Goal: Transaction & Acquisition: Purchase product/service

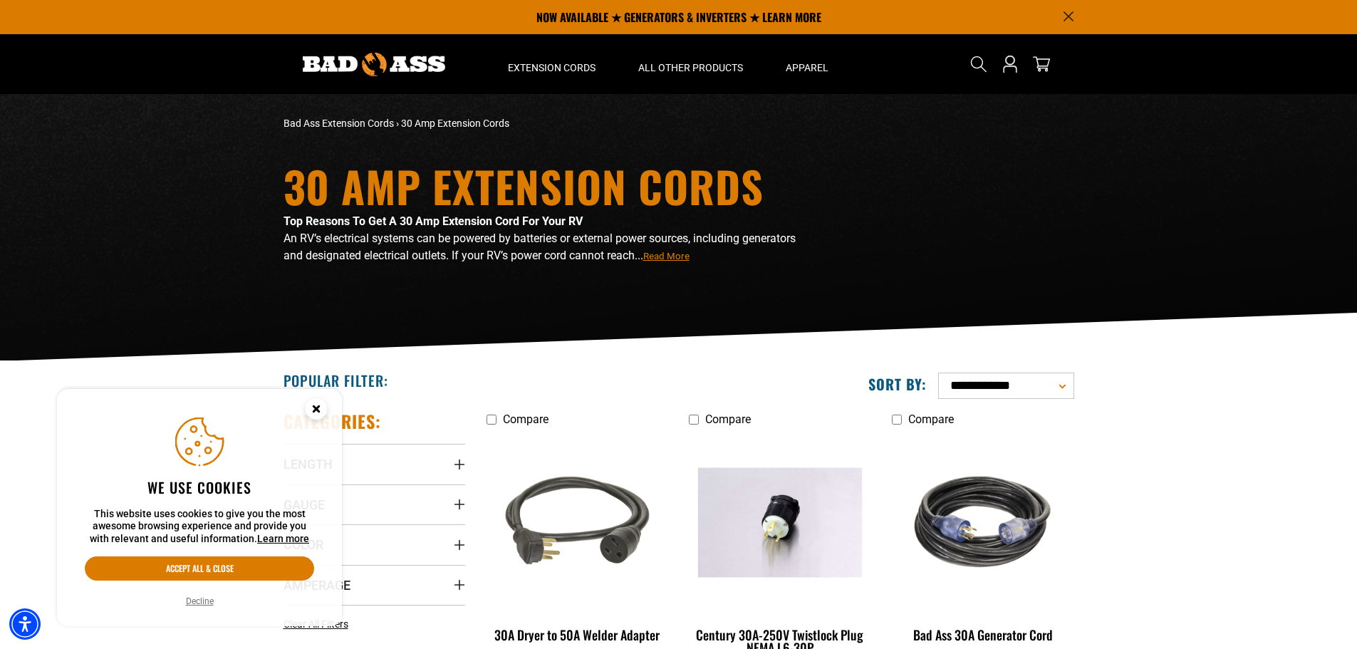
click at [318, 409] on icon "Cookie Consent" at bounding box center [315, 408] width 5 height 5
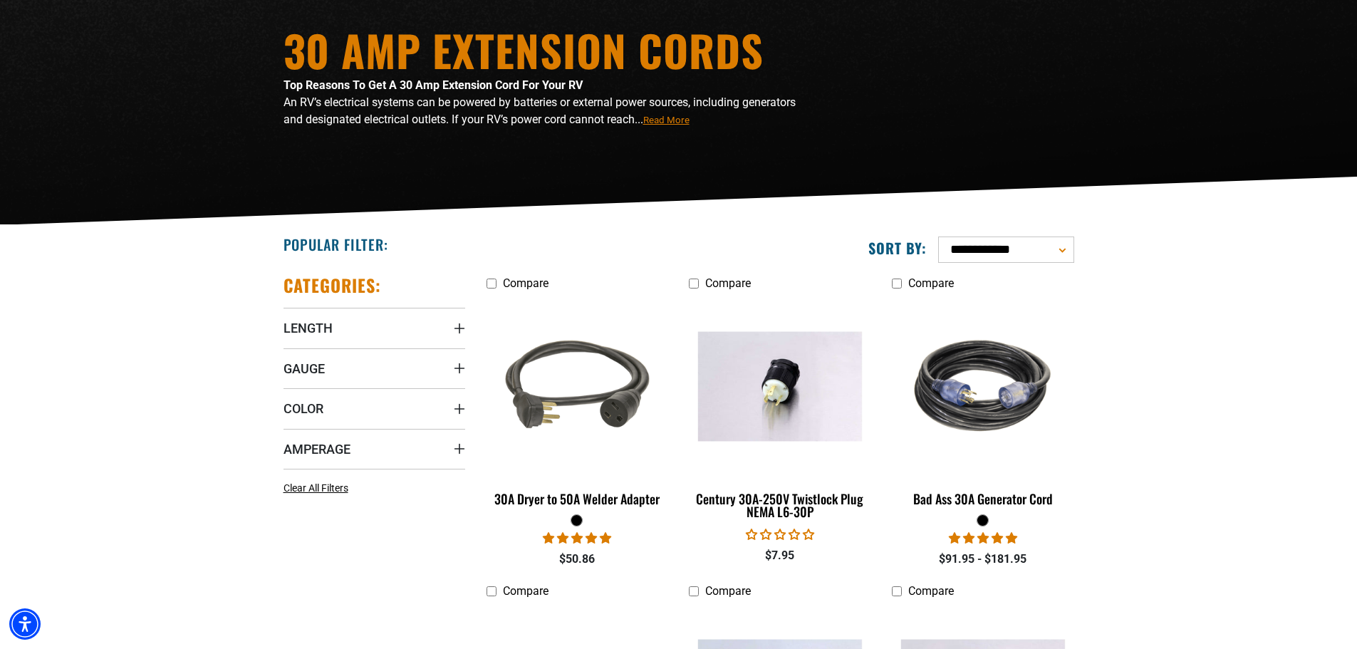
scroll to position [166, 0]
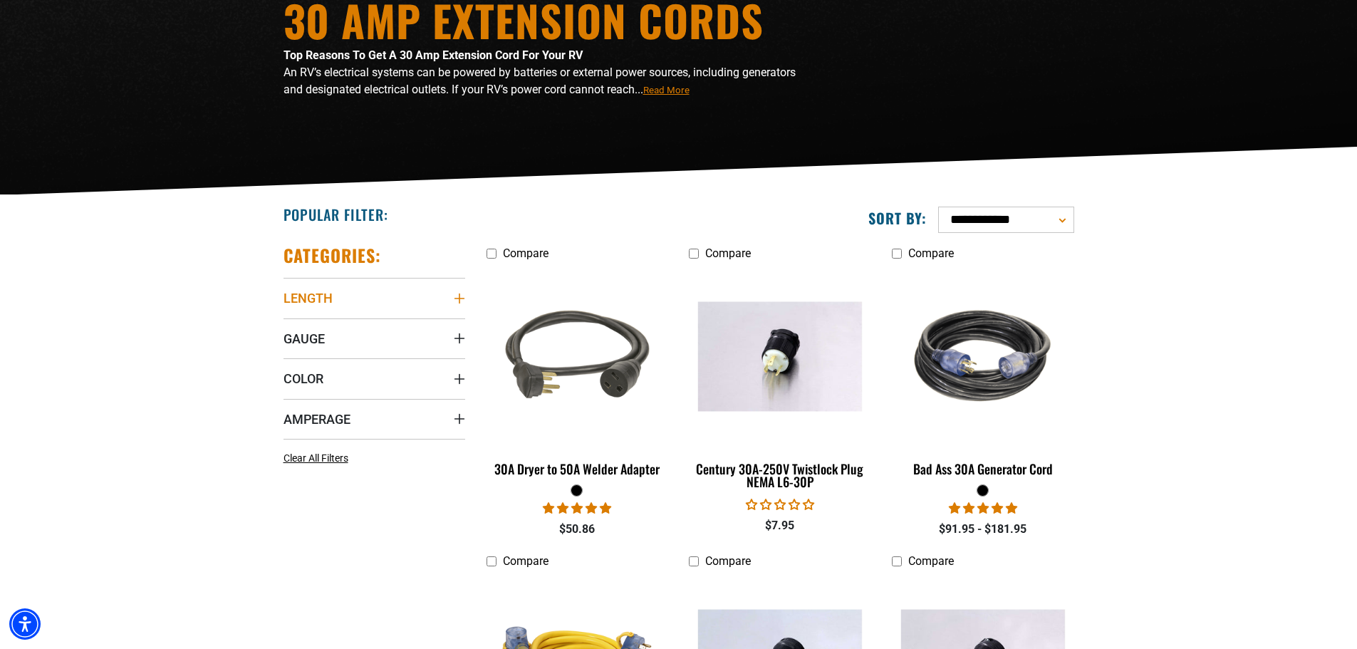
click at [460, 294] on icon "Length" at bounding box center [459, 299] width 10 height 10
click at [289, 326] on icon at bounding box center [289, 327] width 11 height 19
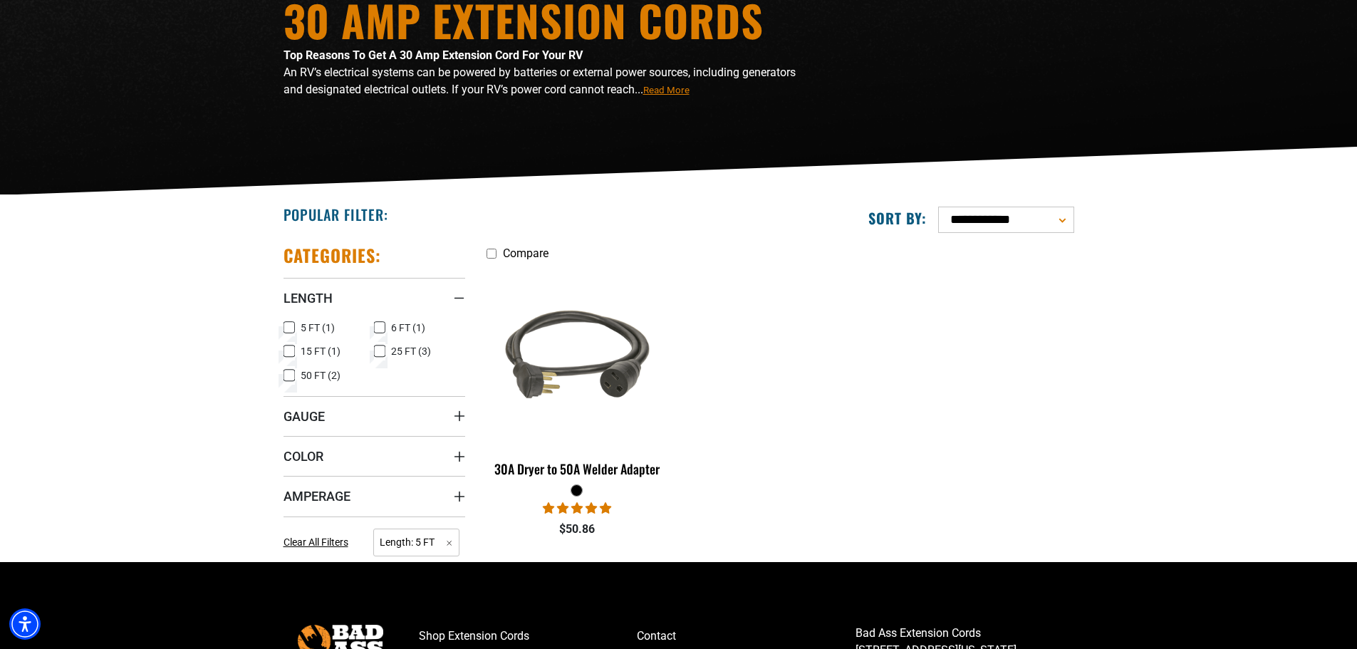
click at [296, 323] on label "5 FT (1) 5 FT (1 product)" at bounding box center [329, 327] width 91 height 19
click at [380, 328] on icon at bounding box center [379, 327] width 11 height 19
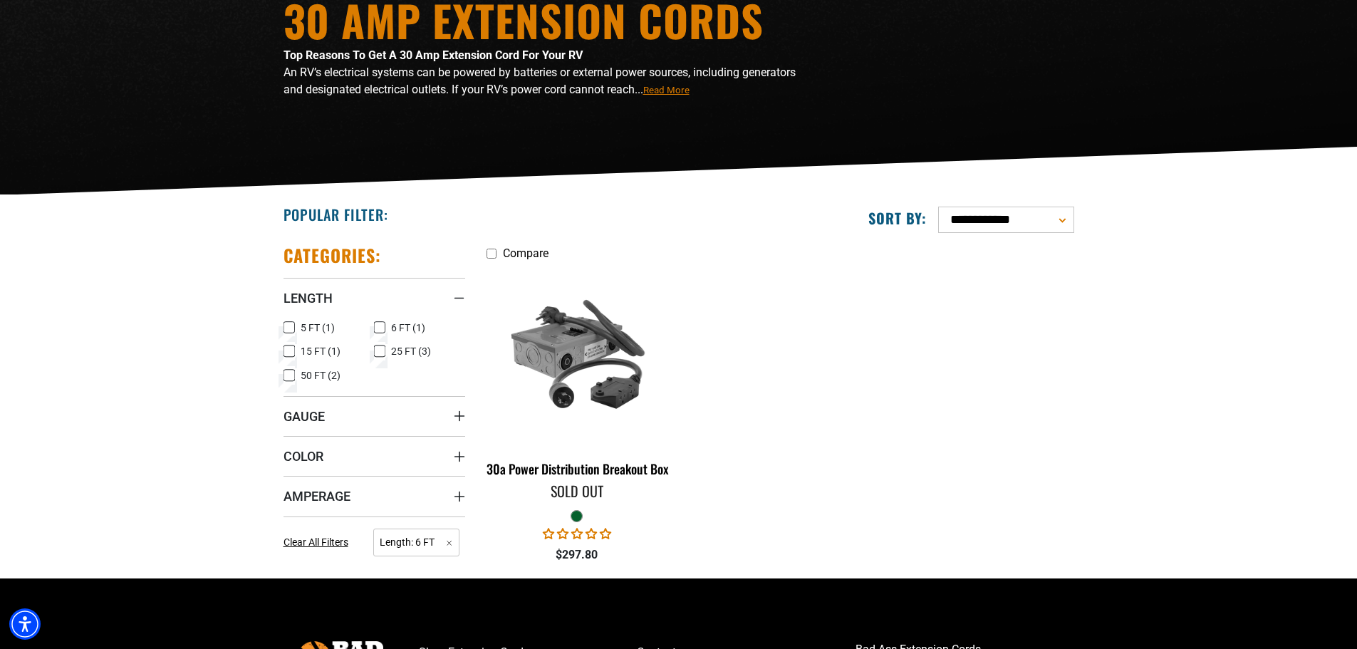
click at [380, 328] on icon at bounding box center [380, 328] width 6 height 4
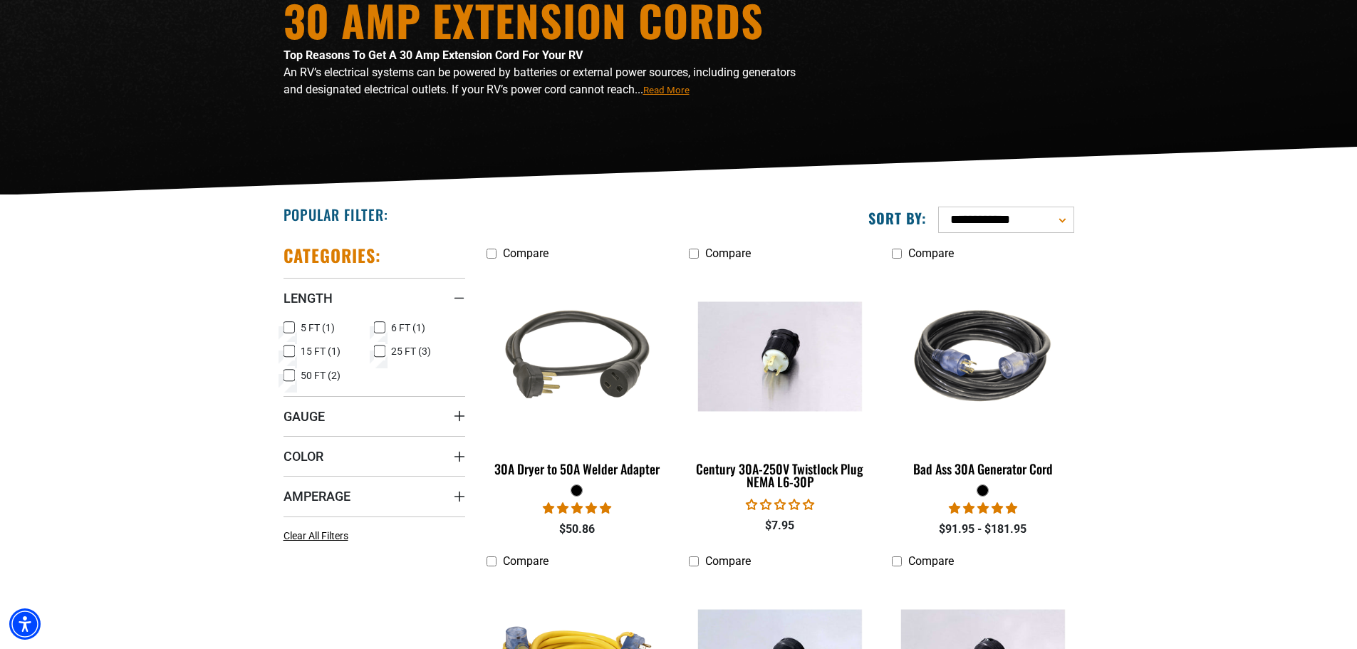
click at [293, 347] on icon at bounding box center [289, 351] width 11 height 19
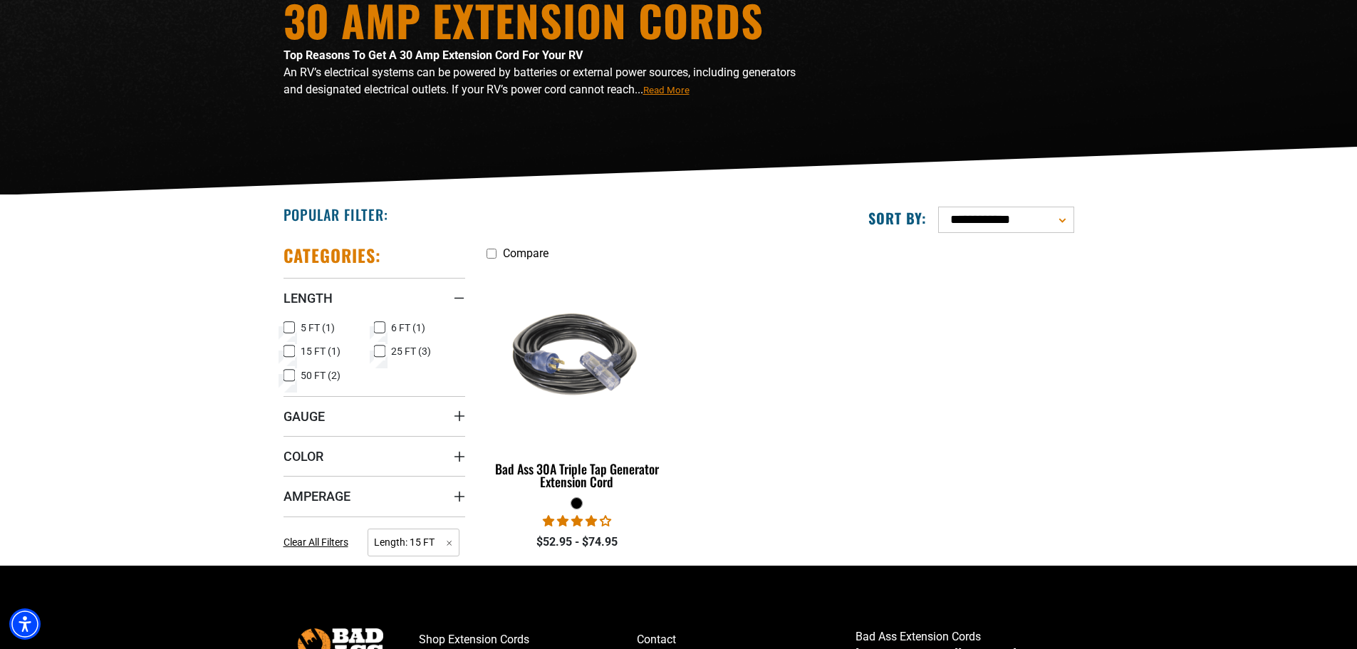
click at [293, 347] on rect at bounding box center [289, 351] width 11 height 11
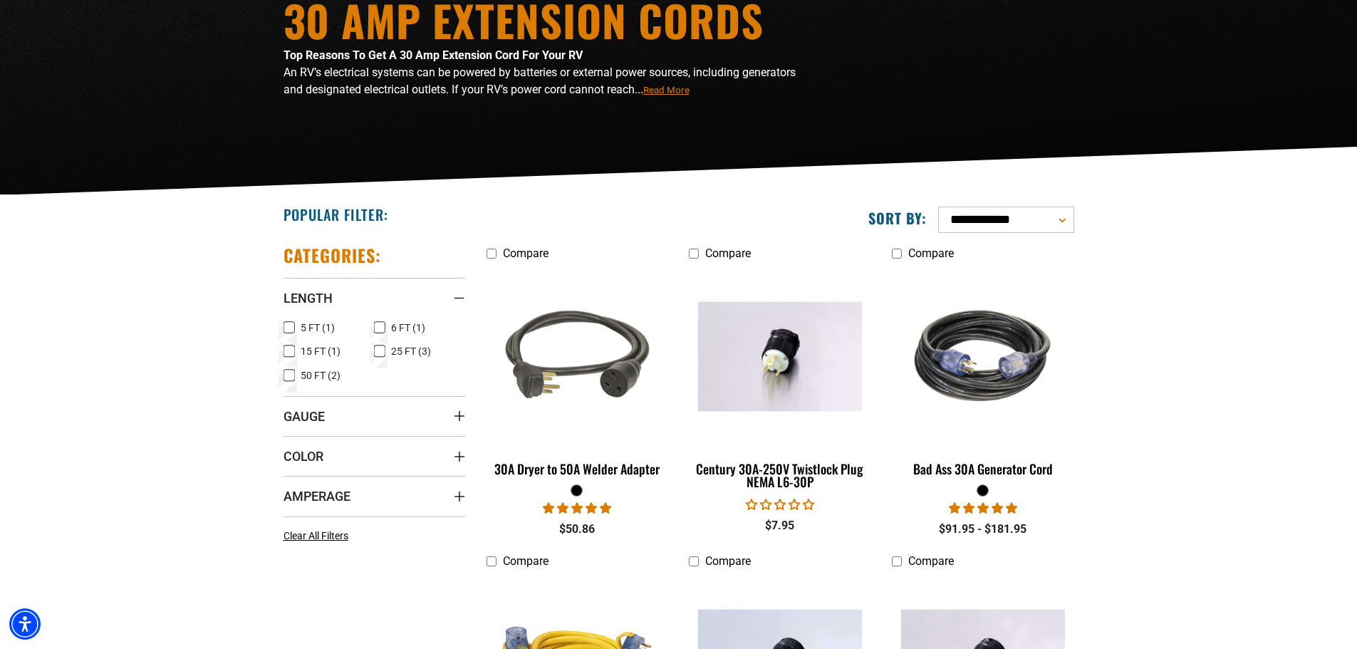
click at [383, 346] on icon at bounding box center [379, 351] width 11 height 19
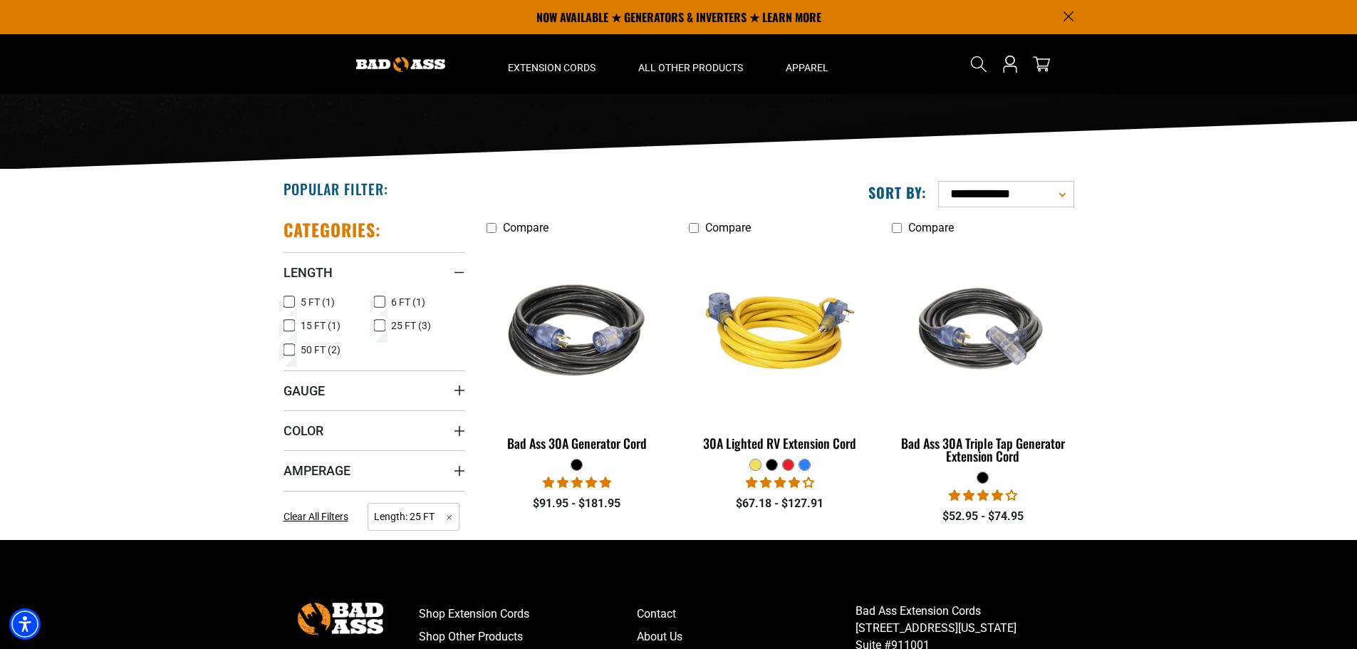
scroll to position [185, 0]
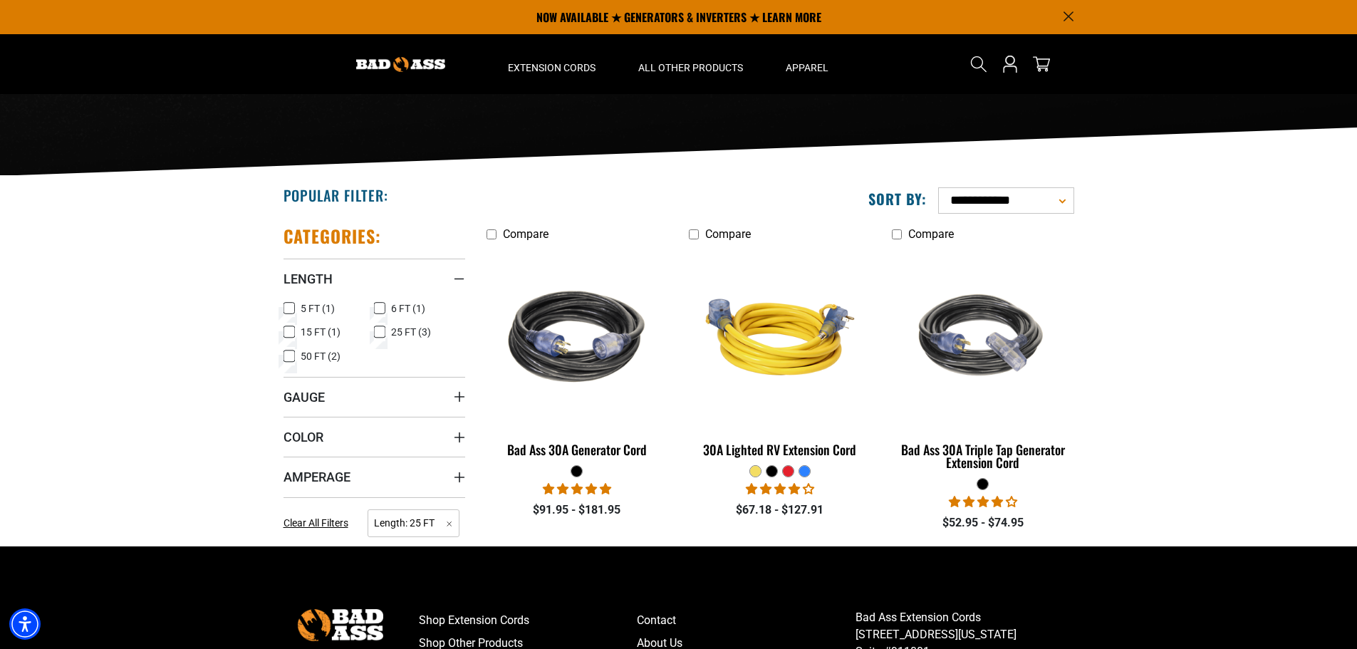
click at [373, 333] on label "15 FT (1) 15 FT (1 product)" at bounding box center [329, 332] width 91 height 19
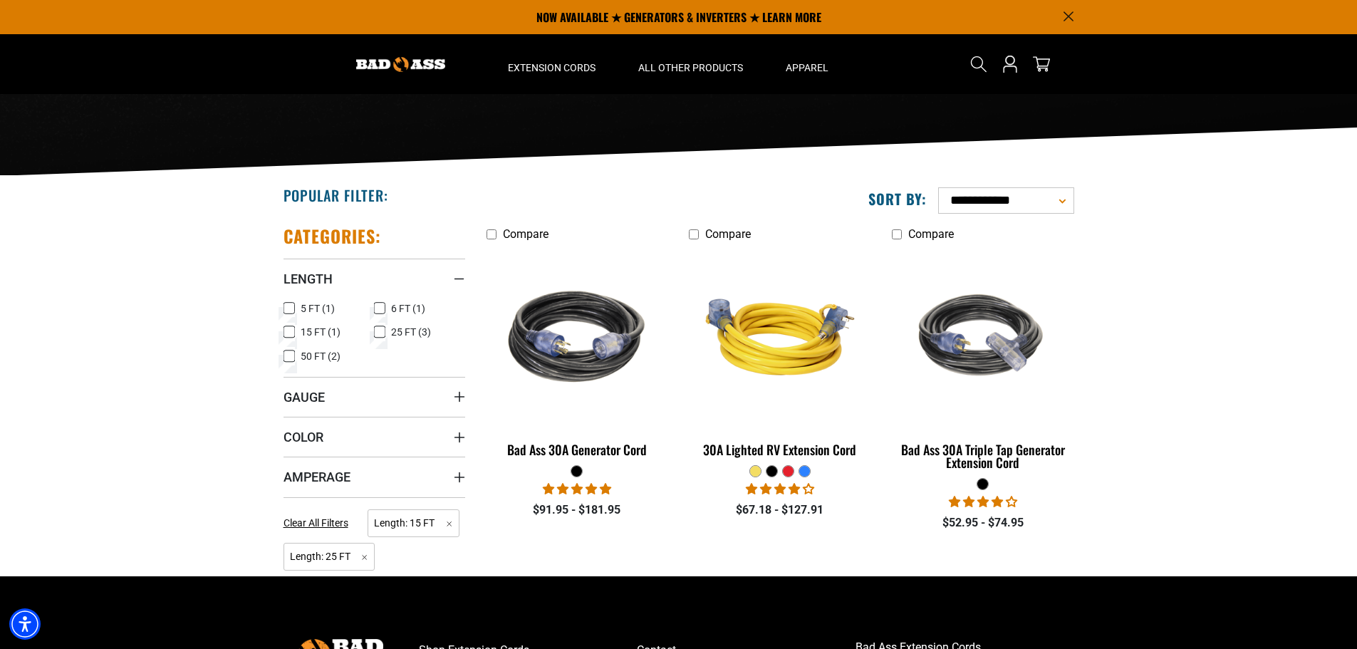
click at [181, 369] on section "**********" at bounding box center [678, 376] width 1357 height 400
click at [457, 479] on icon "Amperage" at bounding box center [459, 477] width 11 height 11
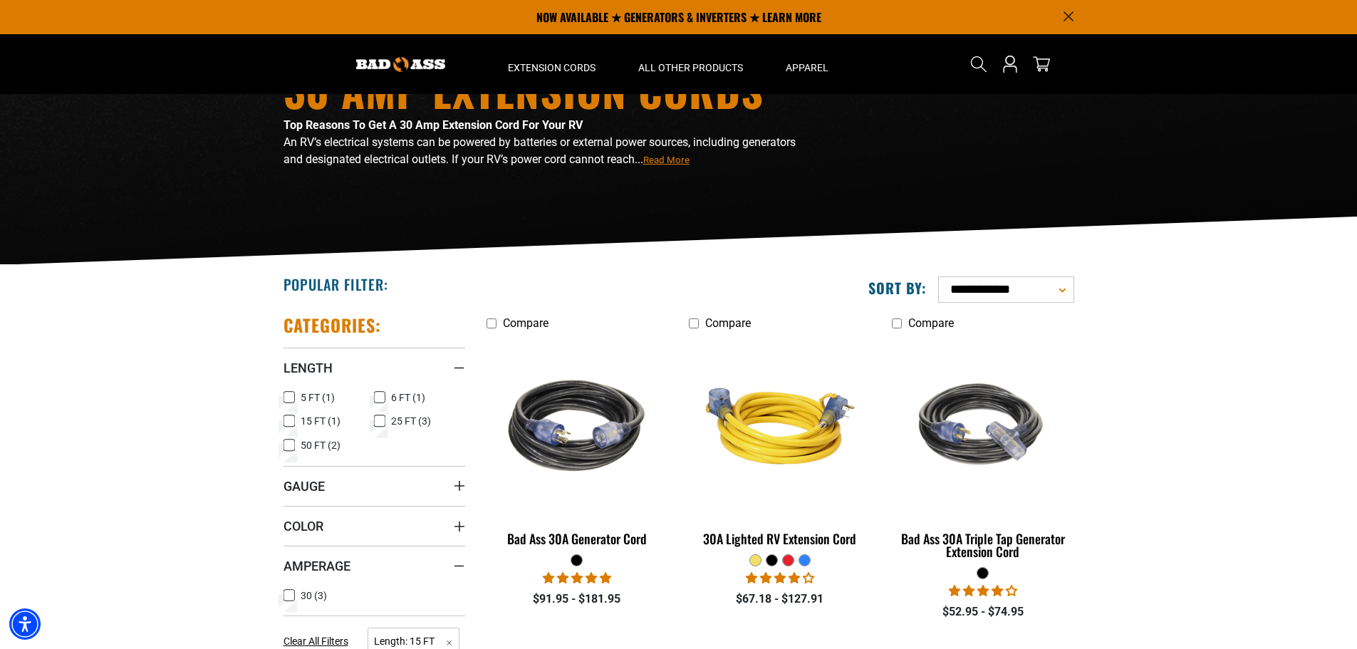
scroll to position [90, 0]
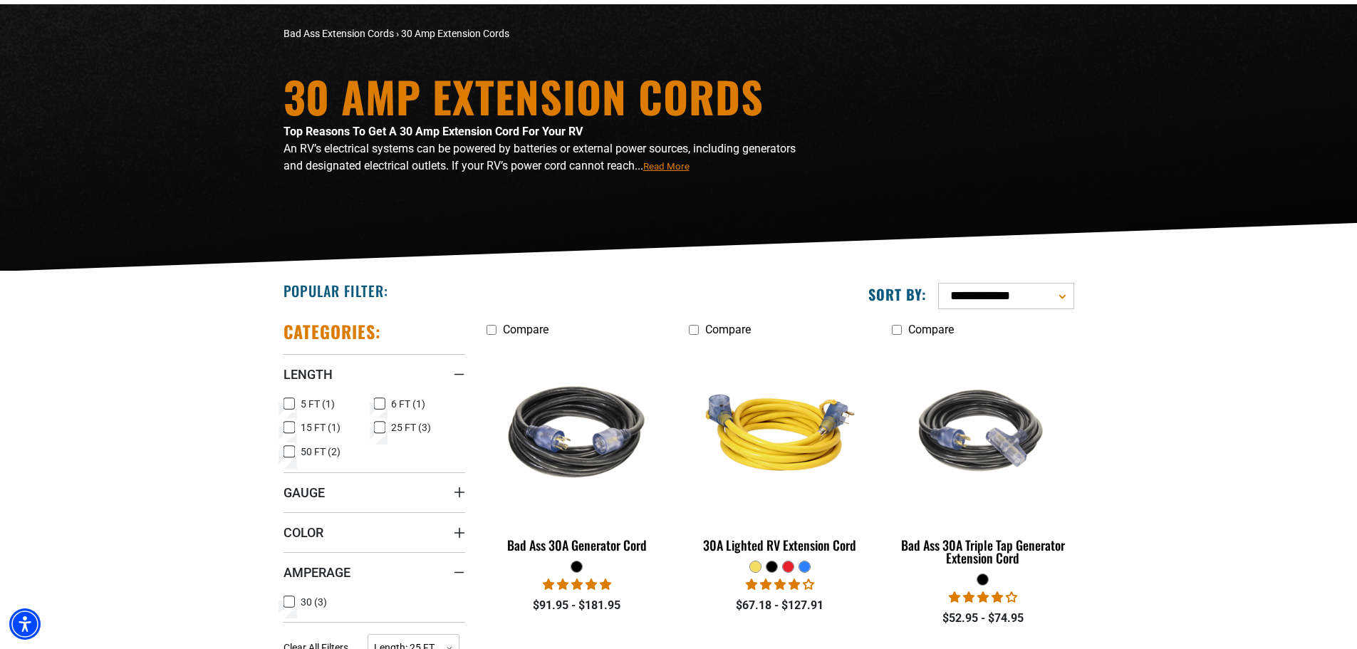
scroll to position [185, 0]
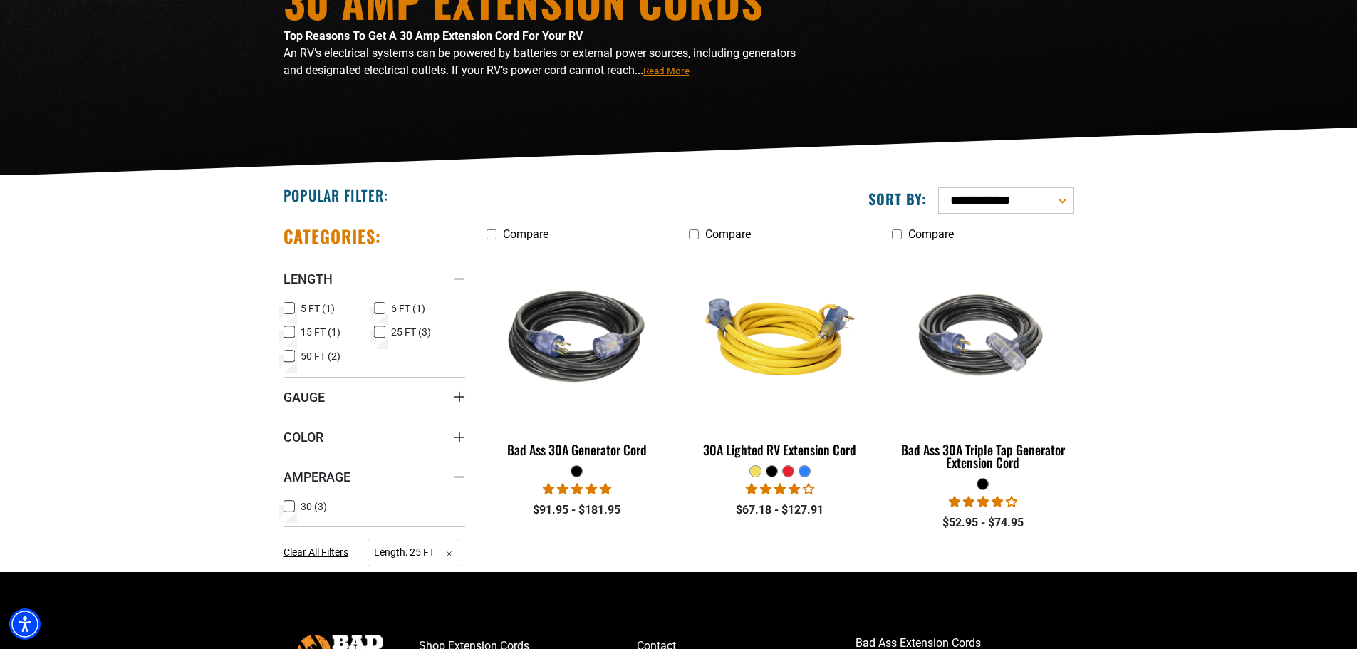
scroll to position [166, 0]
